Goal: Task Accomplishment & Management: Complete application form

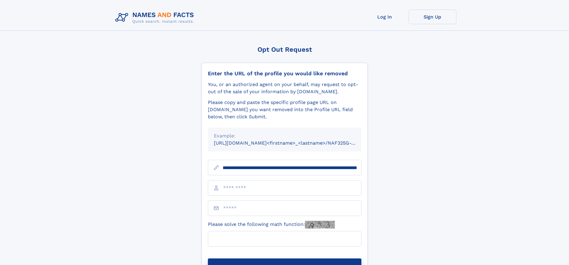
scroll to position [0, 63]
type input "**********"
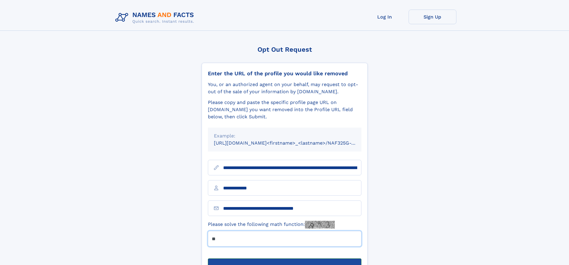
type input "**"
click at [284, 258] on button "Submit Opt Out Request" at bounding box center [284, 267] width 153 height 19
